Goal: Task Accomplishment & Management: Manage account settings

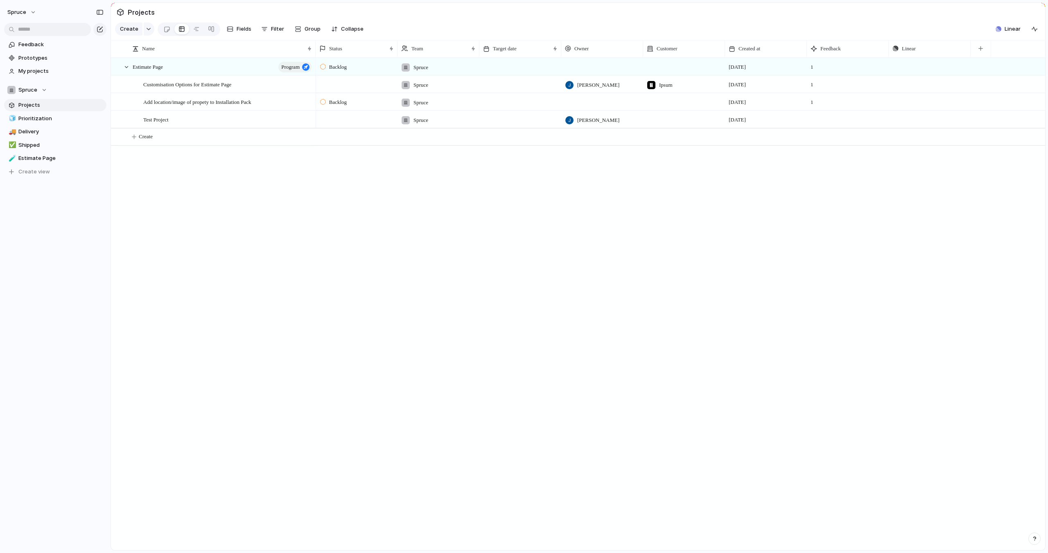
click at [337, 72] on div "Backlog" at bounding box center [357, 66] width 82 height 17
click at [381, 17] on div "Backlog Planned In Progress Completed Canceled" at bounding box center [524, 276] width 1048 height 553
click at [307, 26] on span "Group" at bounding box center [313, 29] width 16 height 8
click at [165, 31] on div "Owner Status Priority Impact Effort Design ready Theme Customer Created by" at bounding box center [524, 276] width 1048 height 553
click at [165, 28] on div at bounding box center [166, 30] width 7 height 14
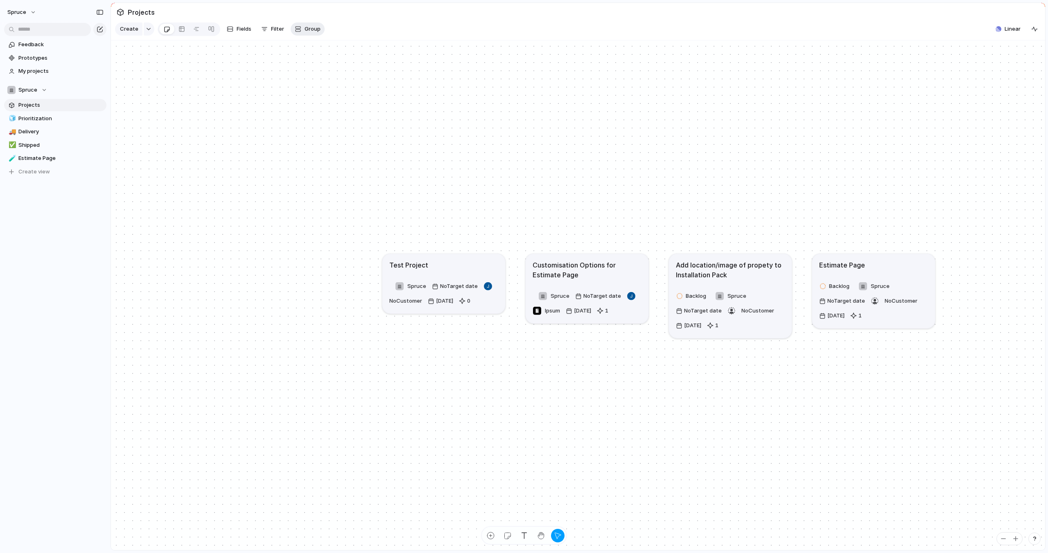
click at [311, 25] on span "Group" at bounding box center [313, 29] width 16 height 8
click at [321, 80] on li "Status" at bounding box center [324, 77] width 67 height 13
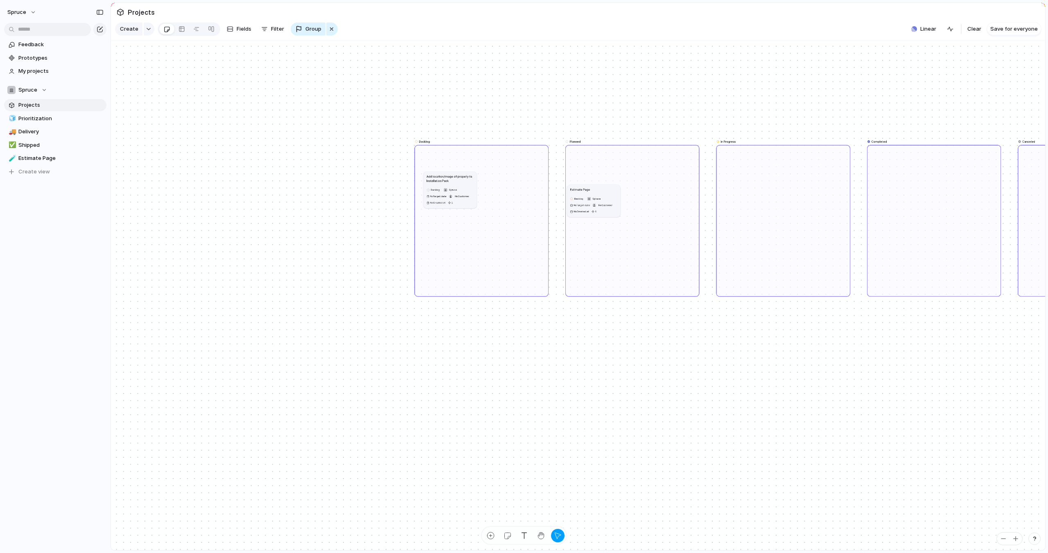
drag, startPoint x: 510, startPoint y: 187, endPoint x: 609, endPoint y: 202, distance: 100.1
drag, startPoint x: 460, startPoint y: 192, endPoint x: 640, endPoint y: 197, distance: 179.8
click at [326, 26] on button "button" at bounding box center [331, 29] width 11 height 13
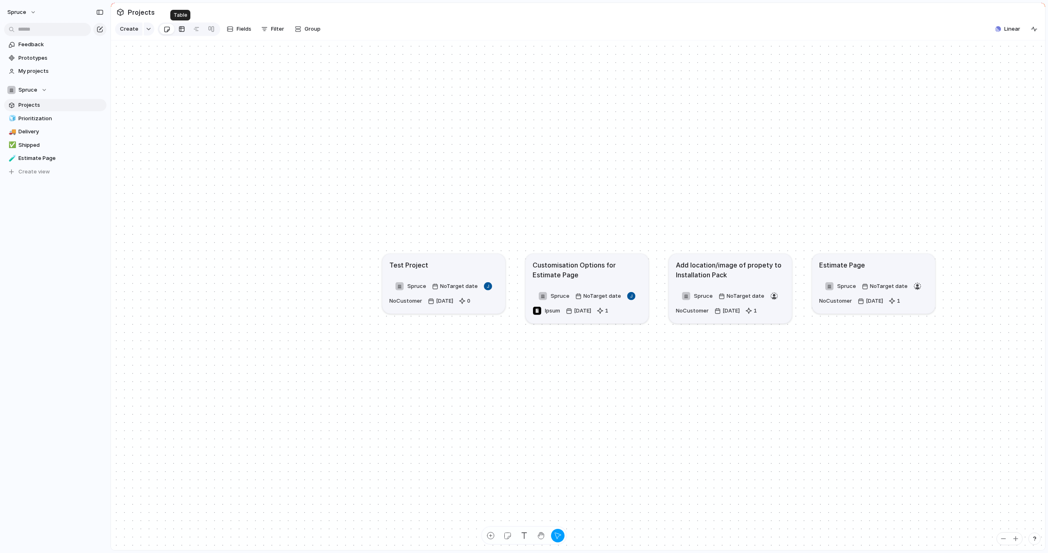
click at [179, 27] on div at bounding box center [181, 29] width 7 height 13
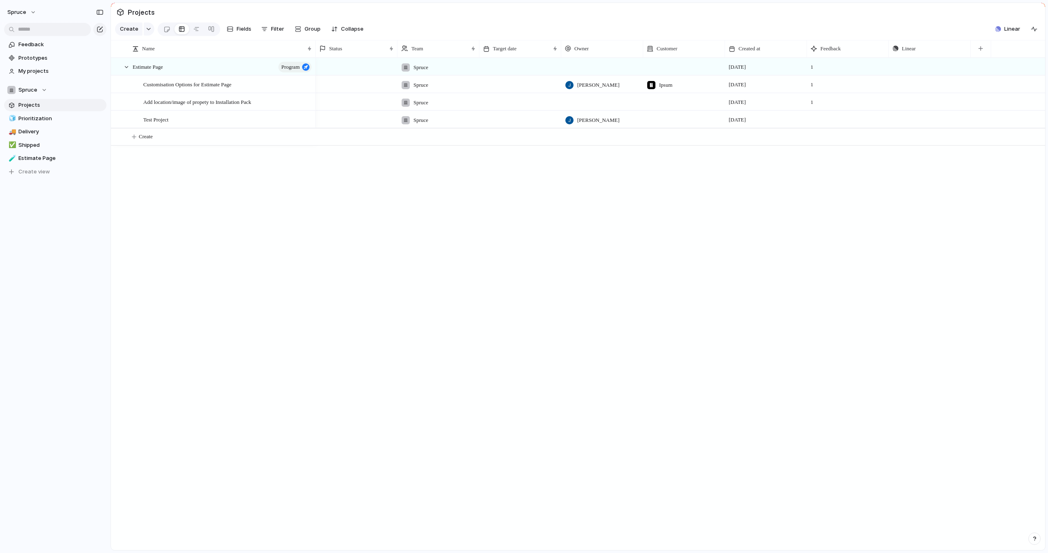
click at [348, 68] on div at bounding box center [357, 66] width 82 height 17
click at [342, 83] on span "Backlog" at bounding box center [339, 87] width 20 height 8
click at [342, 63] on span "Backlog" at bounding box center [338, 67] width 18 height 8
click at [342, 103] on span "Backlog" at bounding box center [339, 102] width 20 height 8
click at [339, 74] on div "Backlog" at bounding box center [357, 66] width 82 height 17
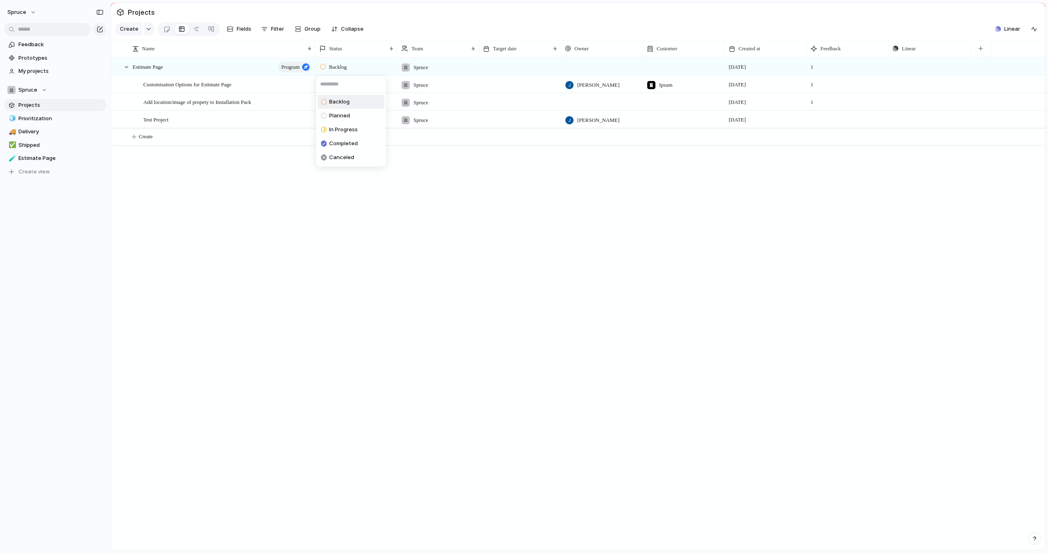
click at [338, 86] on input "text" at bounding box center [351, 84] width 70 height 16
type input "***"
click at [312, 250] on div "Backlog Planned In Progress Completed Canceled" at bounding box center [524, 276] width 1048 height 553
click at [297, 68] on span "Program" at bounding box center [290, 66] width 18 height 11
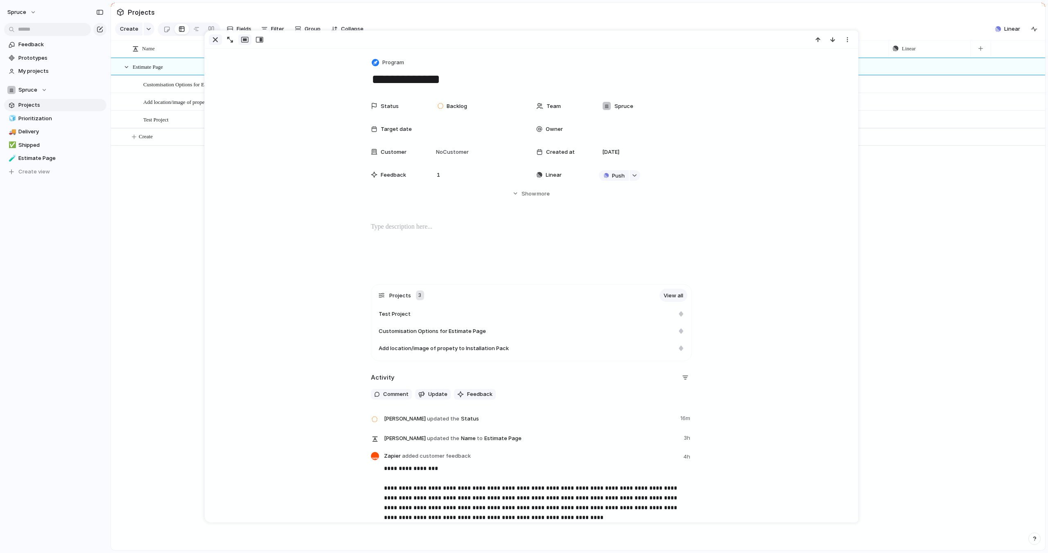
click at [217, 41] on div "button" at bounding box center [215, 40] width 10 height 10
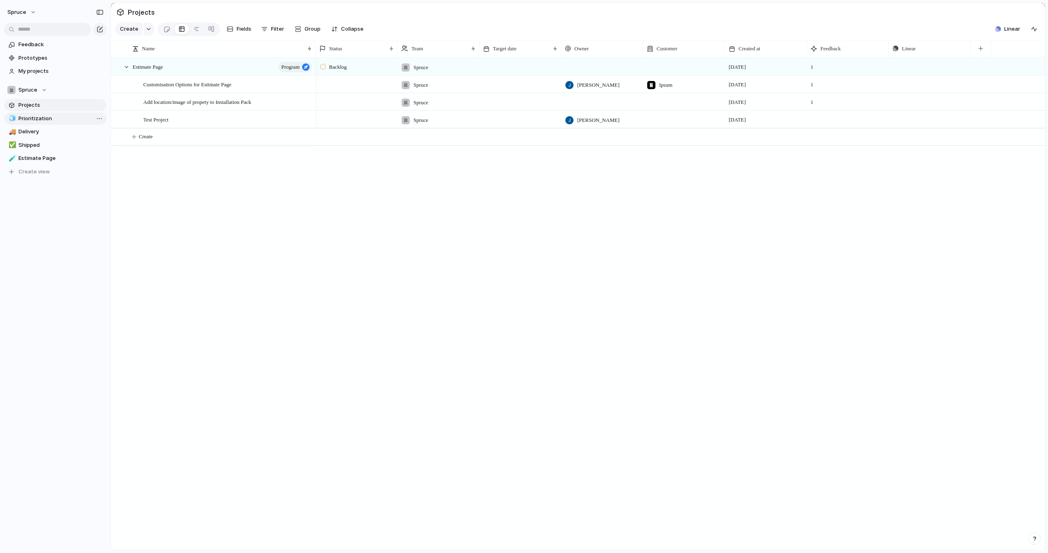
click at [67, 119] on span "Prioritization" at bounding box center [60, 119] width 85 height 8
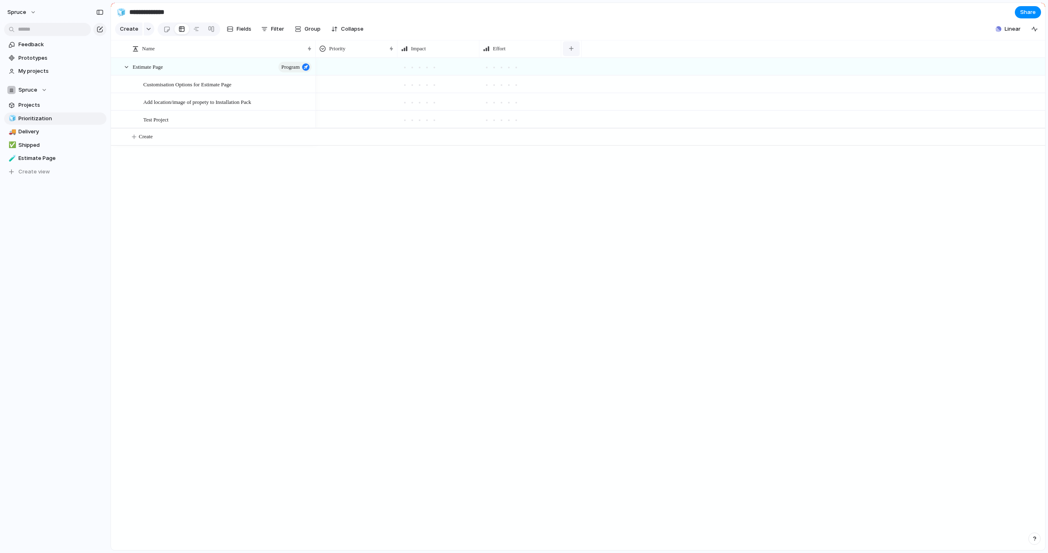
click at [570, 47] on div "button" at bounding box center [571, 48] width 5 height 5
click at [476, 203] on div "Created at Created by Customer Design ready Duplicate Estimate (weeks) Feedback…" at bounding box center [524, 276] width 1048 height 553
click at [47, 132] on span "Delivery" at bounding box center [60, 132] width 85 height 8
click at [37, 143] on span "Shipped" at bounding box center [60, 145] width 85 height 8
click at [45, 158] on span "Estimate Page" at bounding box center [60, 158] width 85 height 8
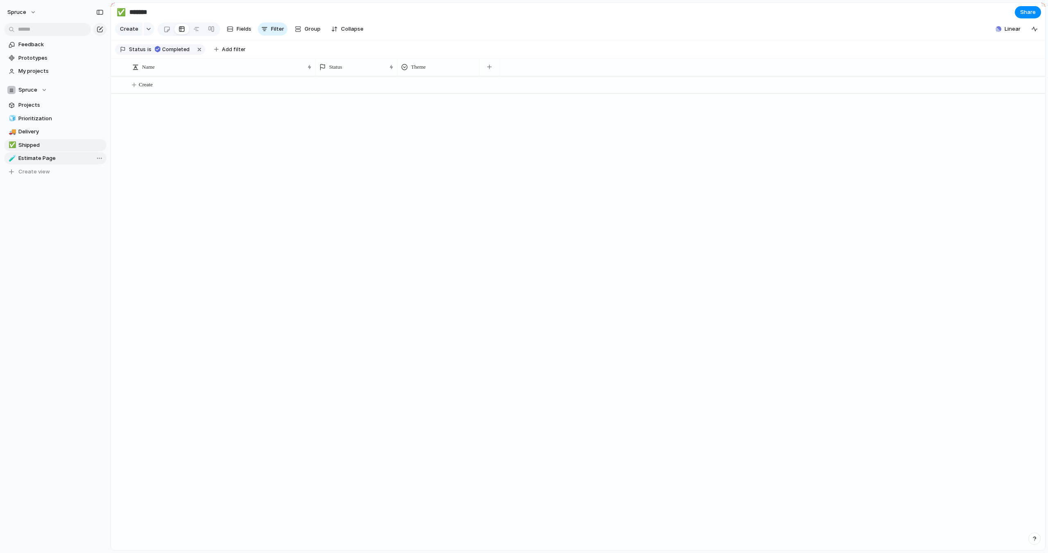
type input "**********"
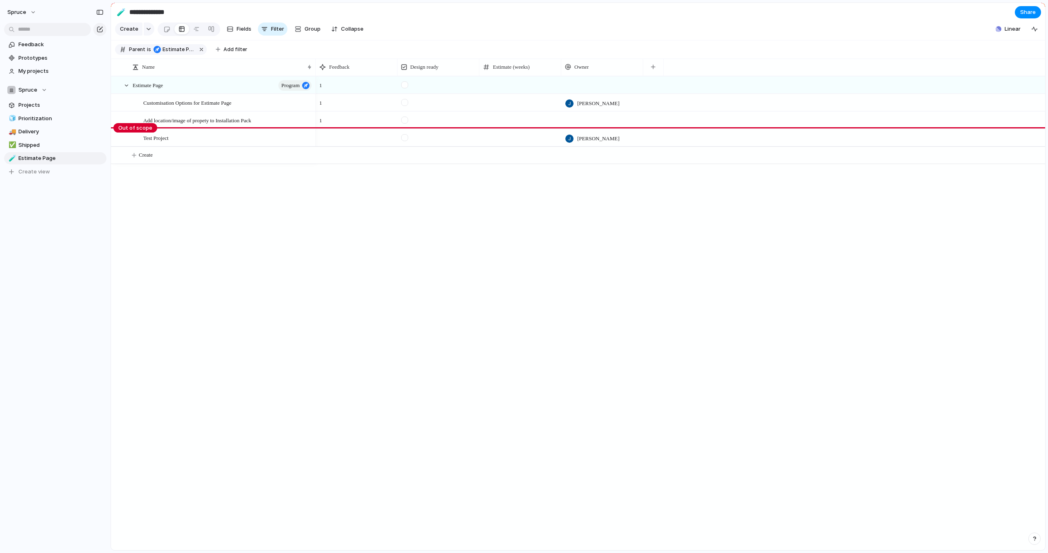
drag, startPoint x: 145, startPoint y: 95, endPoint x: 147, endPoint y: 127, distance: 32.4
click at [147, 127] on body "**********" at bounding box center [524, 276] width 1048 height 553
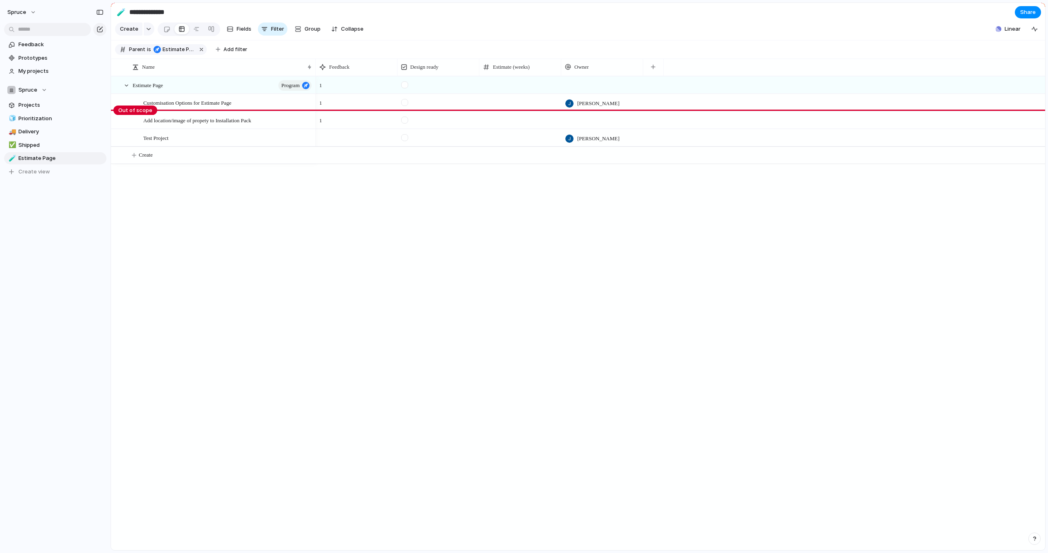
drag, startPoint x: 143, startPoint y: 130, endPoint x: 143, endPoint y: 113, distance: 17.2
click at [143, 113] on body "**********" at bounding box center [524, 276] width 1048 height 553
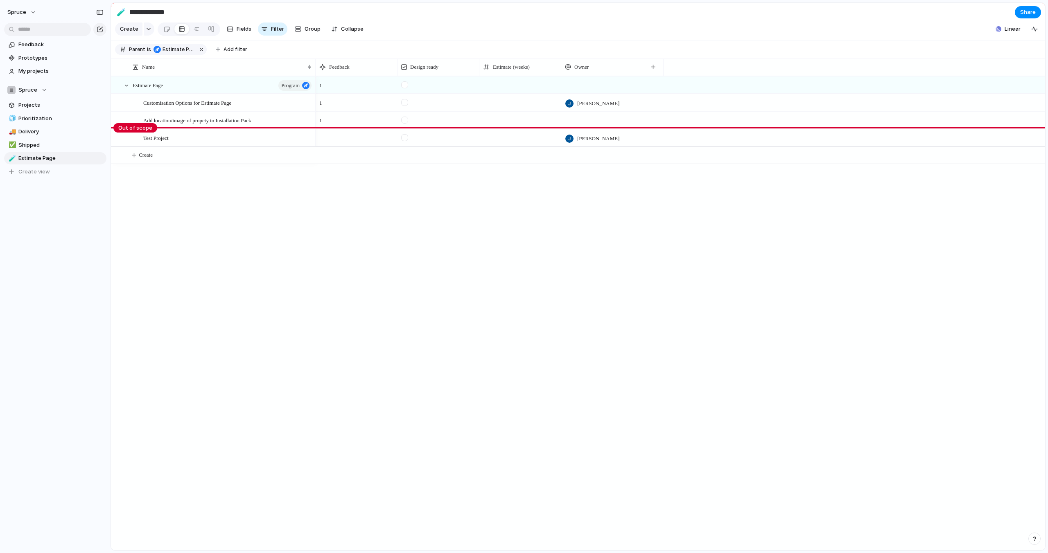
drag, startPoint x: 142, startPoint y: 111, endPoint x: 145, endPoint y: 130, distance: 19.0
click at [145, 130] on body "**********" at bounding box center [524, 276] width 1048 height 553
click at [307, 25] on span "Group" at bounding box center [313, 29] width 16 height 8
click at [311, 16] on div "Owner Status Priority Impact Effort Design ready Theme Customer Created by" at bounding box center [524, 276] width 1048 height 553
click at [211, 29] on div at bounding box center [211, 29] width 7 height 13
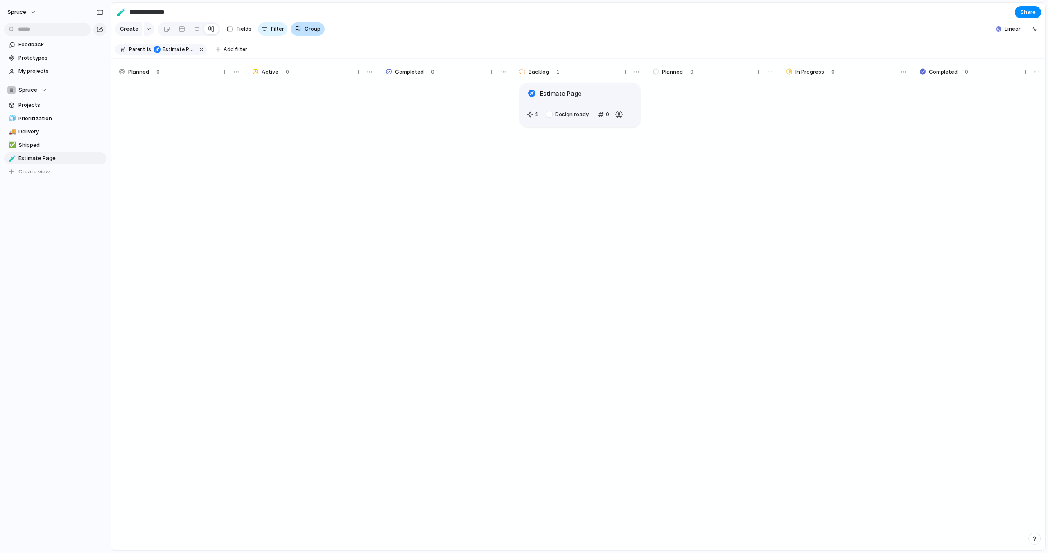
click at [309, 26] on span "Group" at bounding box center [313, 29] width 16 height 8
click at [194, 31] on div "Owner Status Priority Impact Effort Design ready Theme Customer Created by" at bounding box center [524, 276] width 1048 height 553
click at [194, 31] on div at bounding box center [196, 29] width 7 height 13
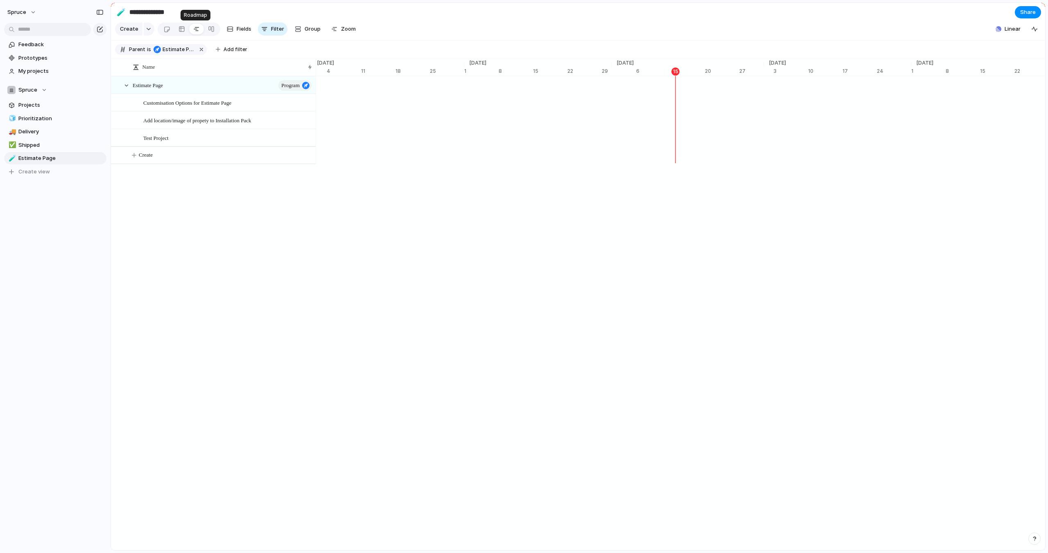
scroll to position [0, 5088]
click at [618, 59] on span "Oct '25" at bounding box center [625, 63] width 27 height 8
click at [655, 131] on span "Remove" at bounding box center [661, 129] width 20 height 8
drag, startPoint x: 676, startPoint y: 97, endPoint x: 617, endPoint y: 99, distance: 59.0
drag, startPoint x: 676, startPoint y: 71, endPoint x: 703, endPoint y: 72, distance: 26.6
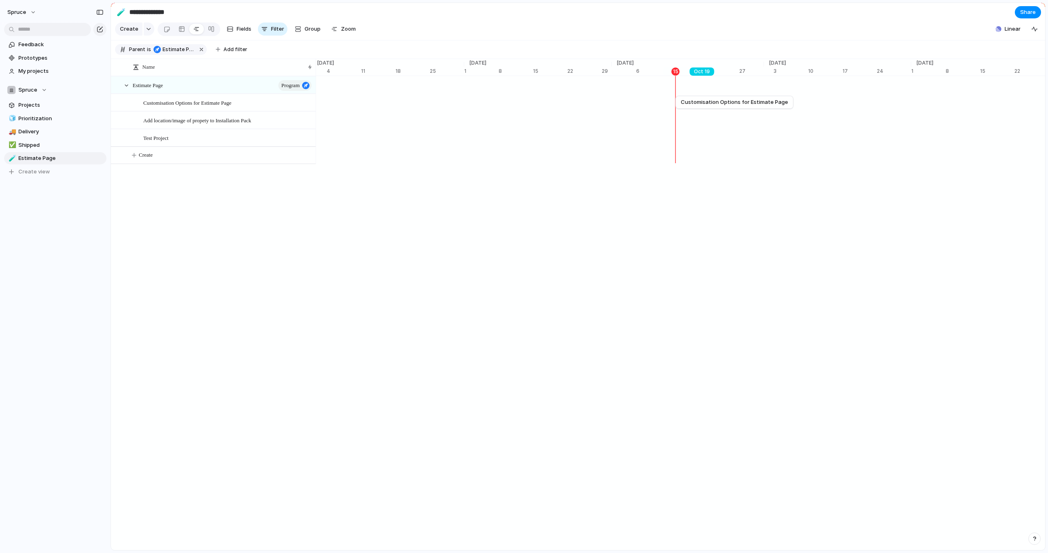
click at [703, 72] on div "Oct 19" at bounding box center [702, 72] width 25 height 8
click at [675, 72] on div "Remove" at bounding box center [524, 276] width 1048 height 553
click at [675, 69] on div "Oct 13" at bounding box center [672, 72] width 25 height 8
click at [714, 142] on span "Remove" at bounding box center [717, 139] width 20 height 8
click at [178, 30] on div at bounding box center [181, 29] width 7 height 13
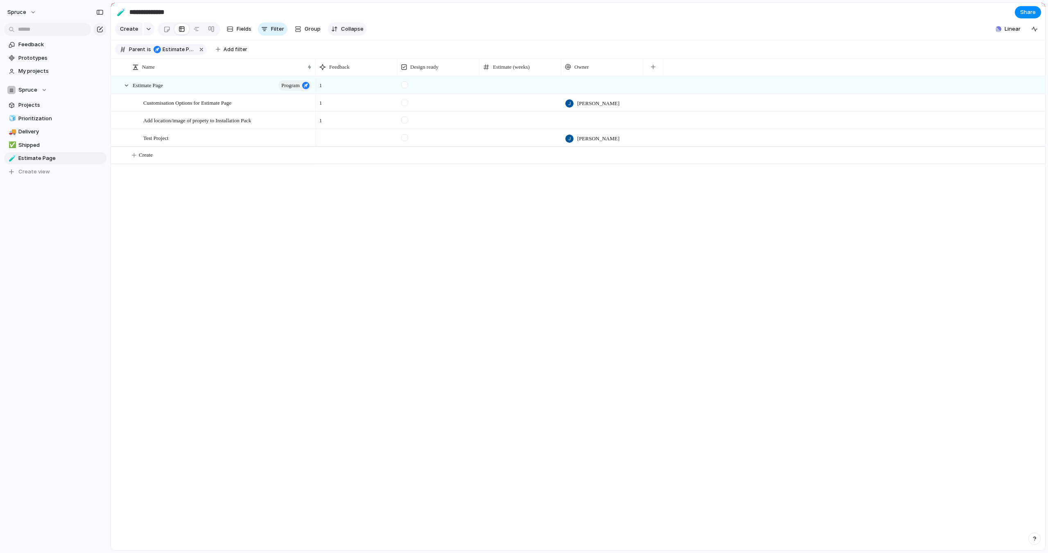
click at [335, 29] on div "button" at bounding box center [334, 29] width 7 height 7
click at [118, 121] on div at bounding box center [118, 120] width 6 height 6
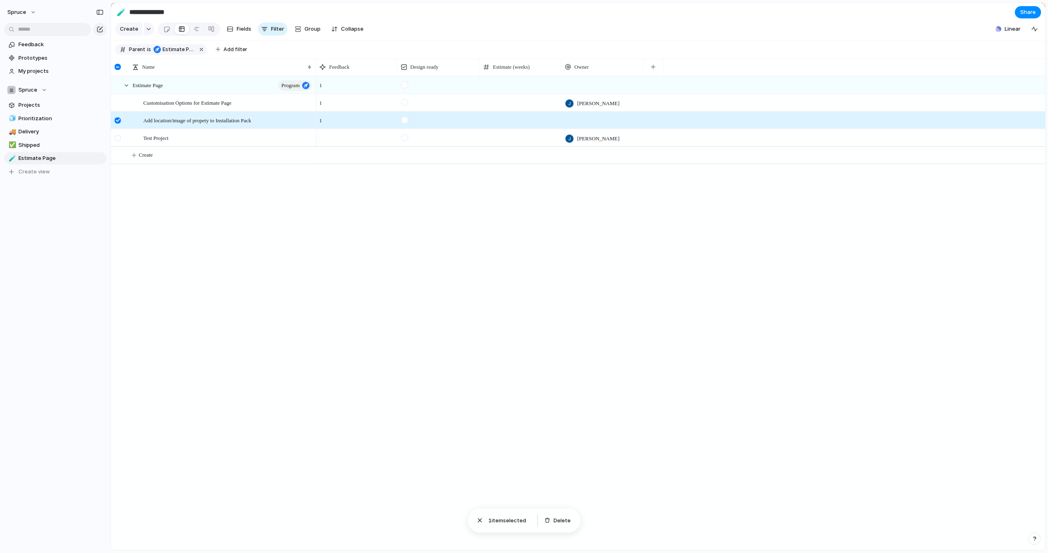
click at [119, 137] on div at bounding box center [118, 138] width 6 height 6
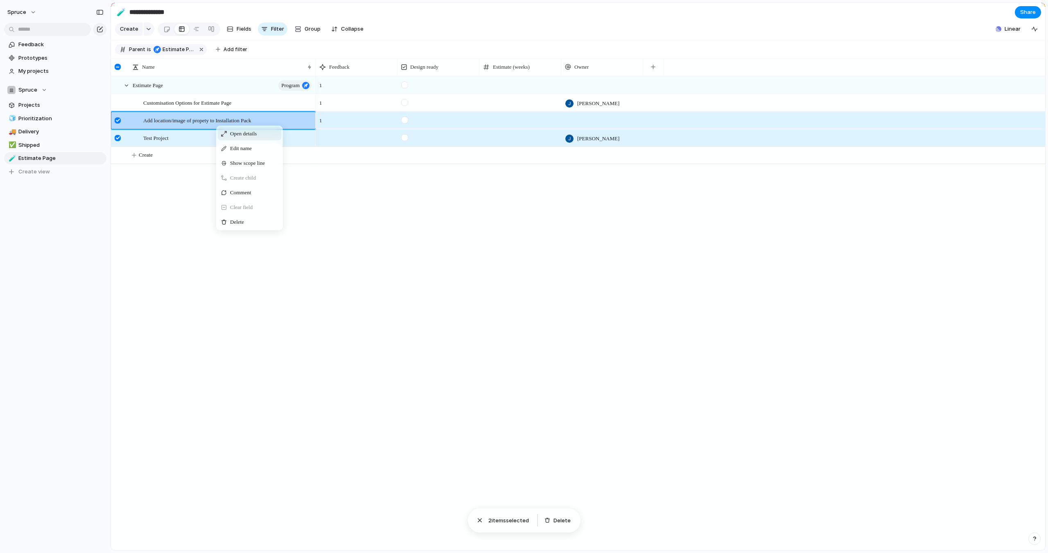
click at [248, 138] on span "Open details" at bounding box center [243, 134] width 27 height 8
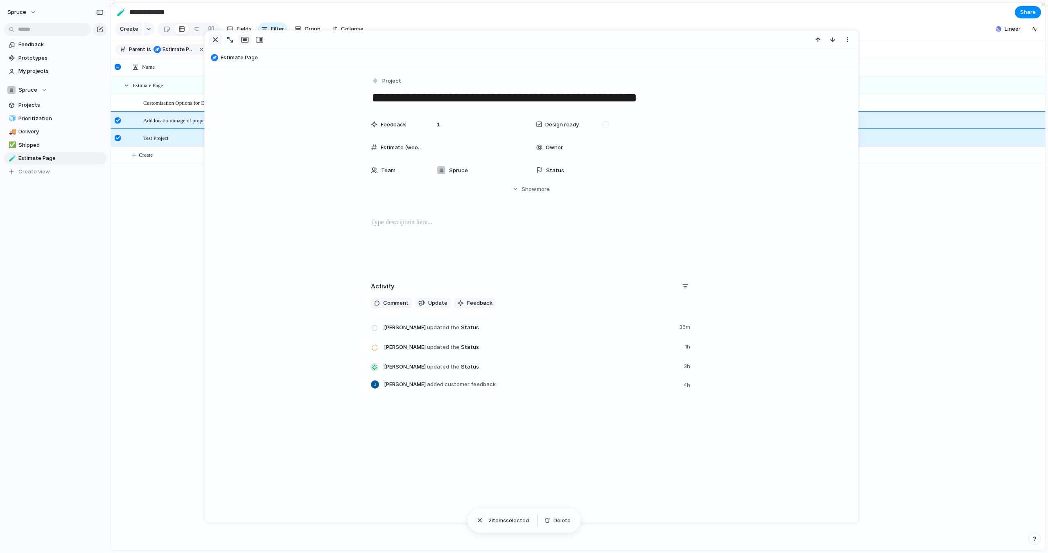
click at [217, 41] on div "button" at bounding box center [215, 40] width 10 height 10
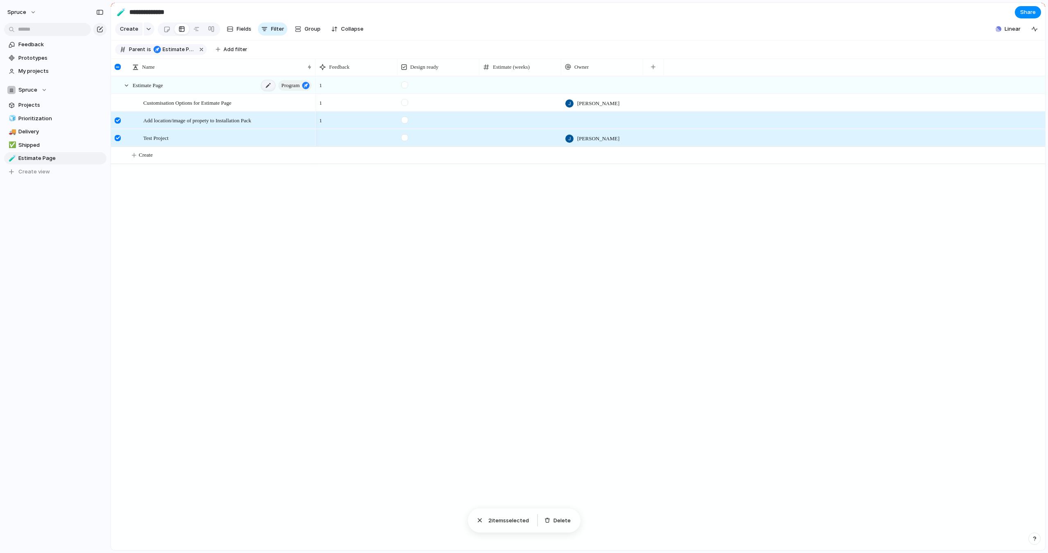
click at [264, 86] on div at bounding box center [268, 85] width 14 height 11
type textarea "**********"
click at [117, 140] on div at bounding box center [118, 138] width 6 height 6
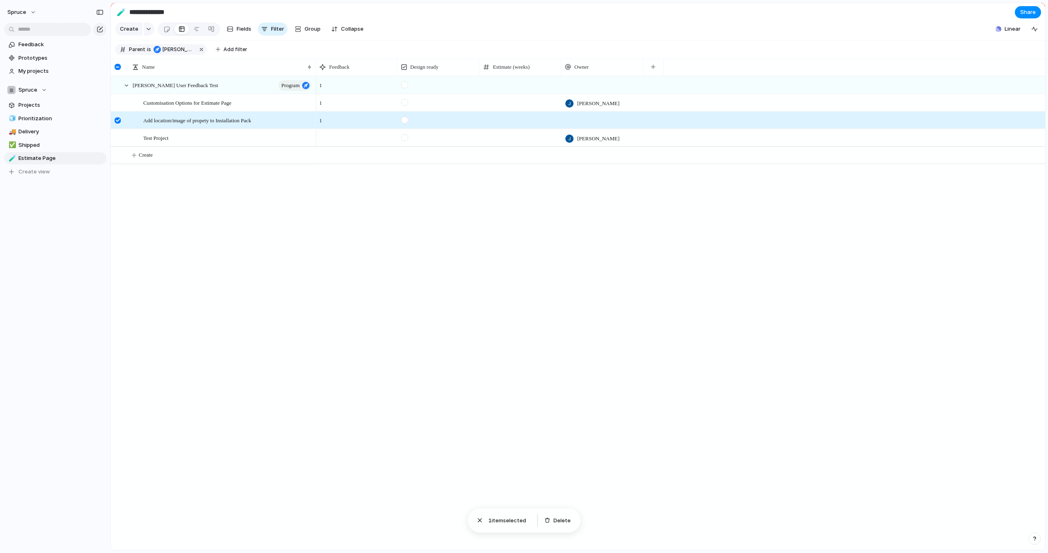
click at [117, 120] on div at bounding box center [118, 120] width 6 height 6
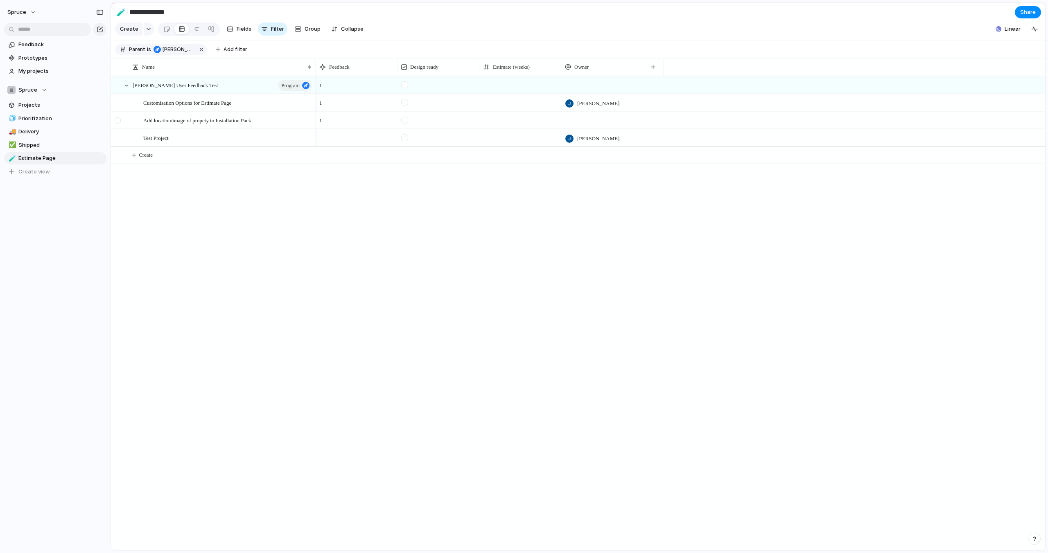
click at [117, 120] on div at bounding box center [118, 120] width 6 height 6
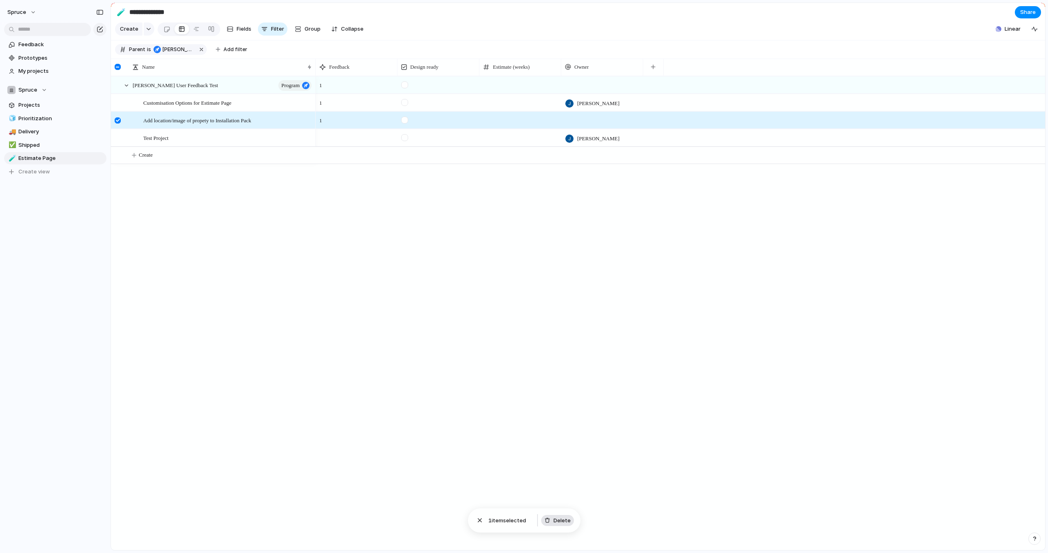
click at [548, 521] on div "button" at bounding box center [547, 521] width 6 height 6
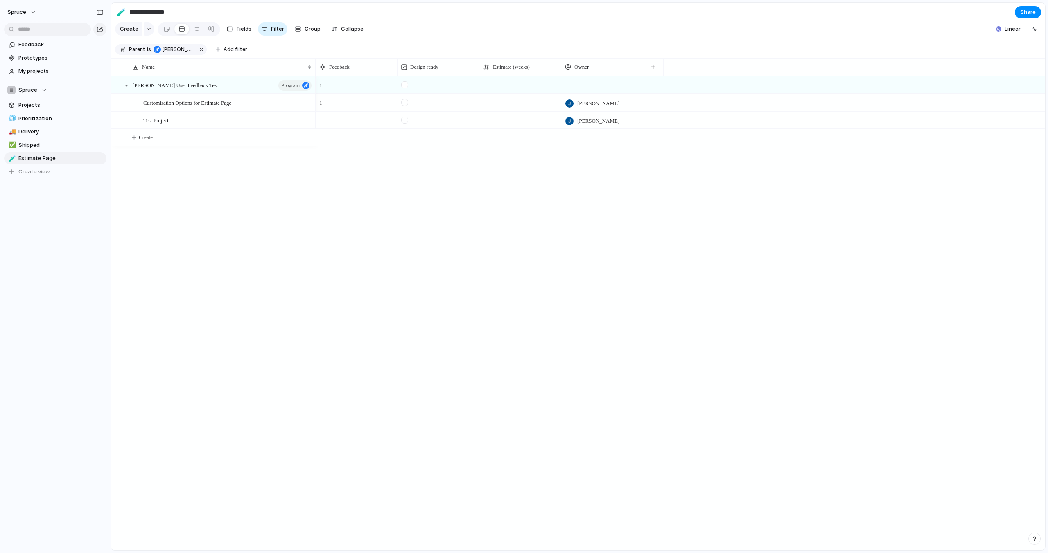
click at [501, 245] on div "1 1 Jason Wicks Jason Wicks" at bounding box center [680, 313] width 729 height 474
click at [30, 101] on span "Projects" at bounding box center [60, 105] width 85 height 8
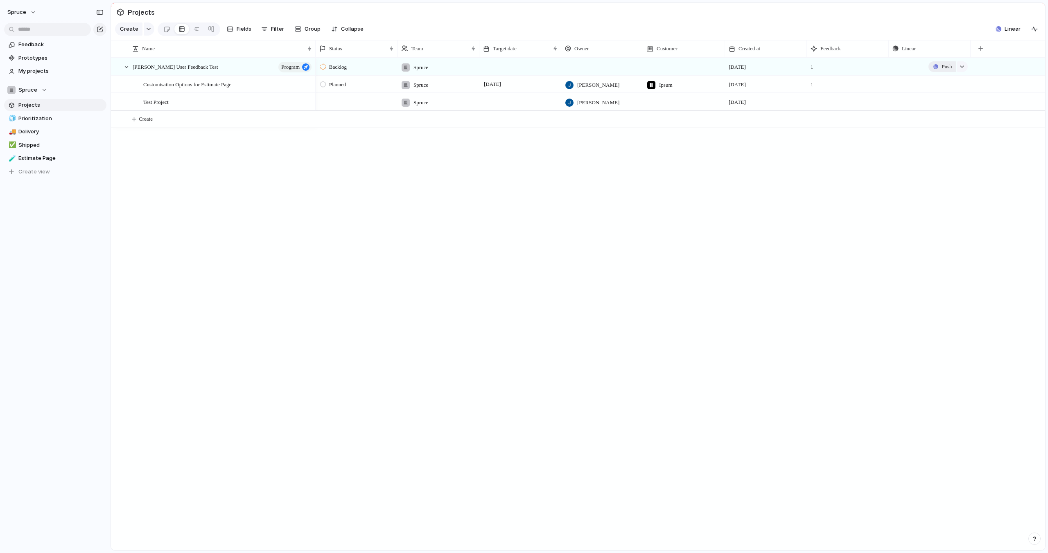
click at [948, 70] on span "Push" at bounding box center [946, 67] width 10 height 8
click at [938, 86] on span "Project" at bounding box center [934, 86] width 19 height 8
click at [958, 65] on div "[PERSON_NAME] User Feedback Test" at bounding box center [929, 67] width 65 height 8
click at [163, 102] on span "Test Project" at bounding box center [155, 101] width 25 height 9
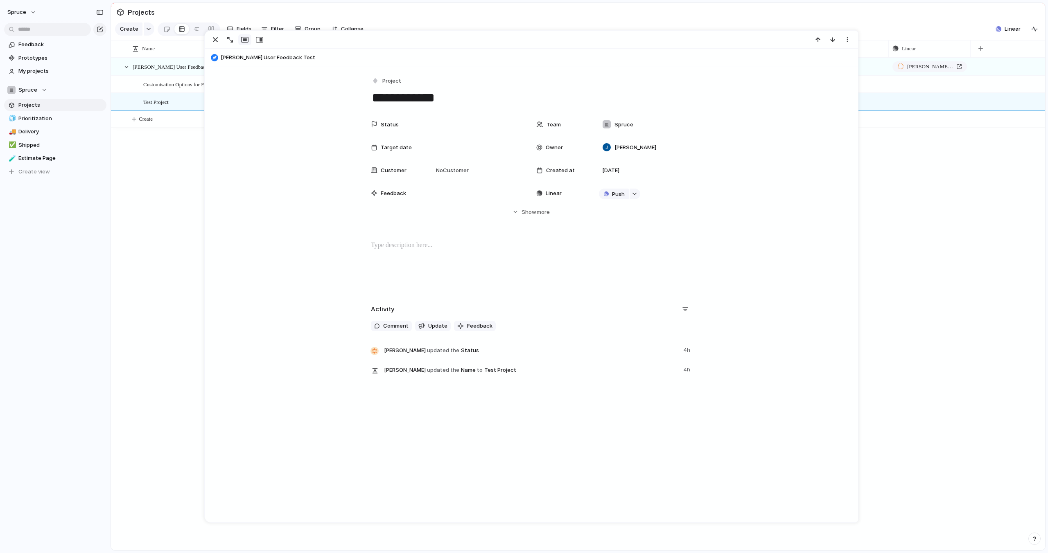
click at [376, 100] on textarea "**********" at bounding box center [531, 97] width 321 height 17
click at [455, 98] on textarea "**********" at bounding box center [531, 97] width 321 height 17
type textarea "**********"
click at [183, 202] on div "Jason User Feedback Test Program Customisation Options for Estimate Page Jason …" at bounding box center [578, 304] width 934 height 493
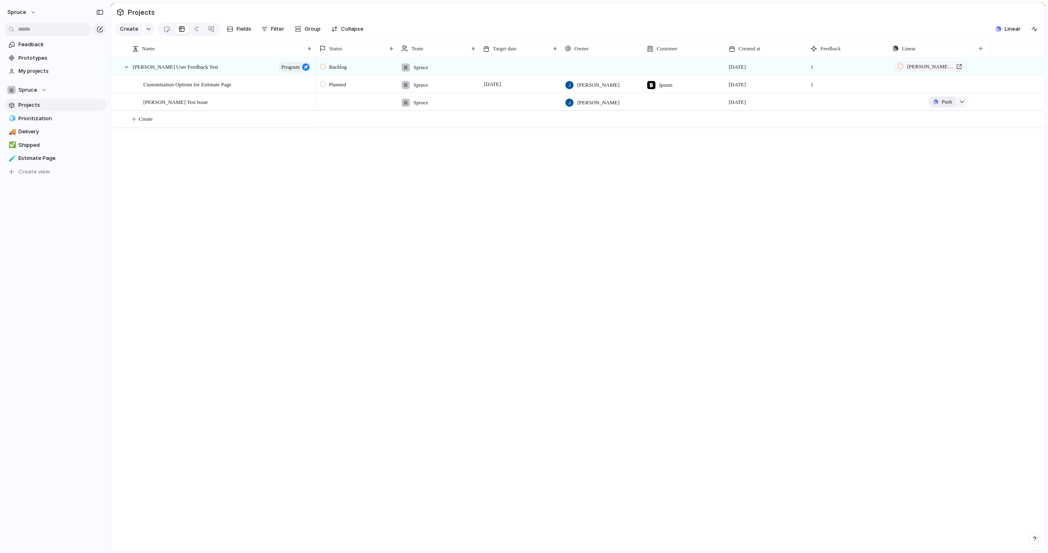
click at [953, 103] on button "Push" at bounding box center [941, 102] width 27 height 11
click at [935, 133] on span "Issue" at bounding box center [932, 135] width 14 height 8
click at [952, 101] on link "Open in Linear" at bounding box center [921, 102] width 59 height 11
click at [960, 84] on div "button" at bounding box center [962, 84] width 6 height 3
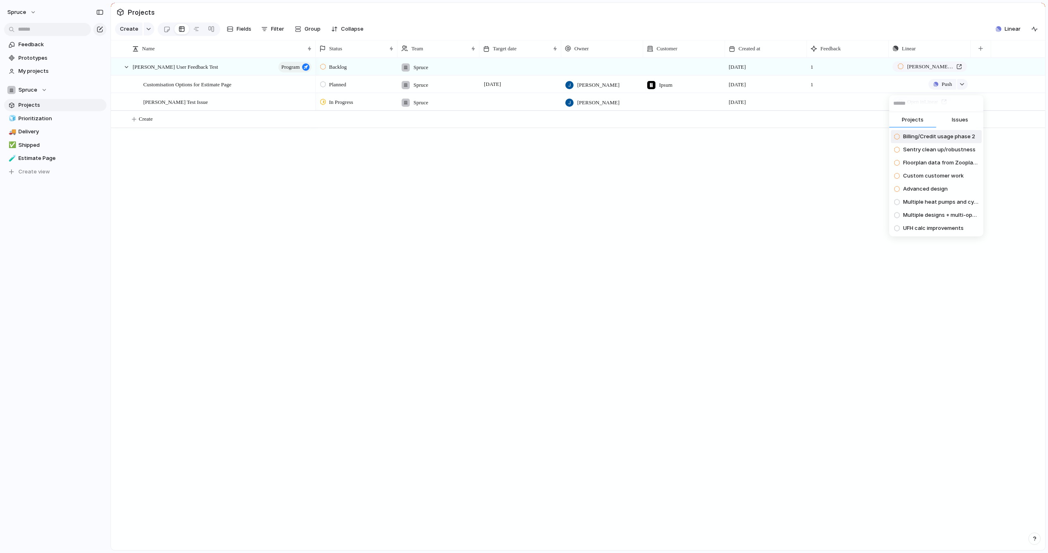
click at [961, 84] on div "Projects Issues Billing/Credit usage phase 2 Sentry clean up/robustness Floorpl…" at bounding box center [524, 276] width 1048 height 553
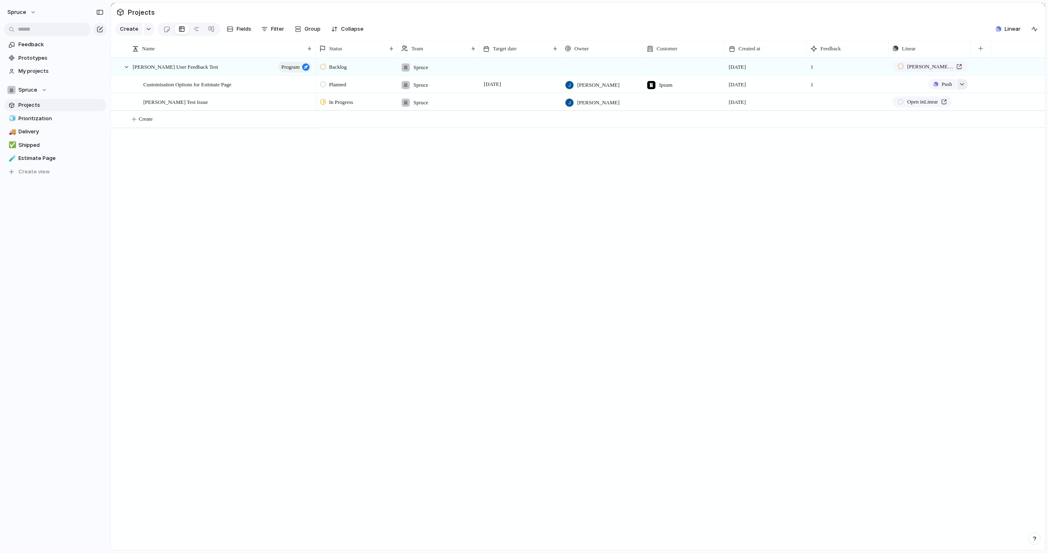
click at [962, 85] on div "button" at bounding box center [962, 84] width 6 height 3
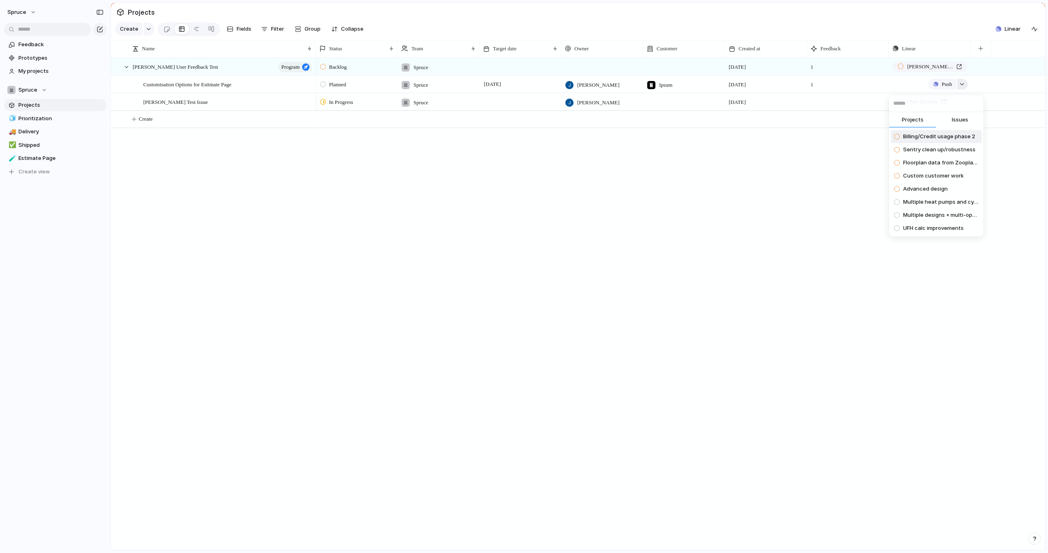
click at [962, 85] on div "Projects Issues Billing/Credit usage phase 2 Sentry clean up/robustness Floorpl…" at bounding box center [524, 276] width 1048 height 553
